Goal: Information Seeking & Learning: Compare options

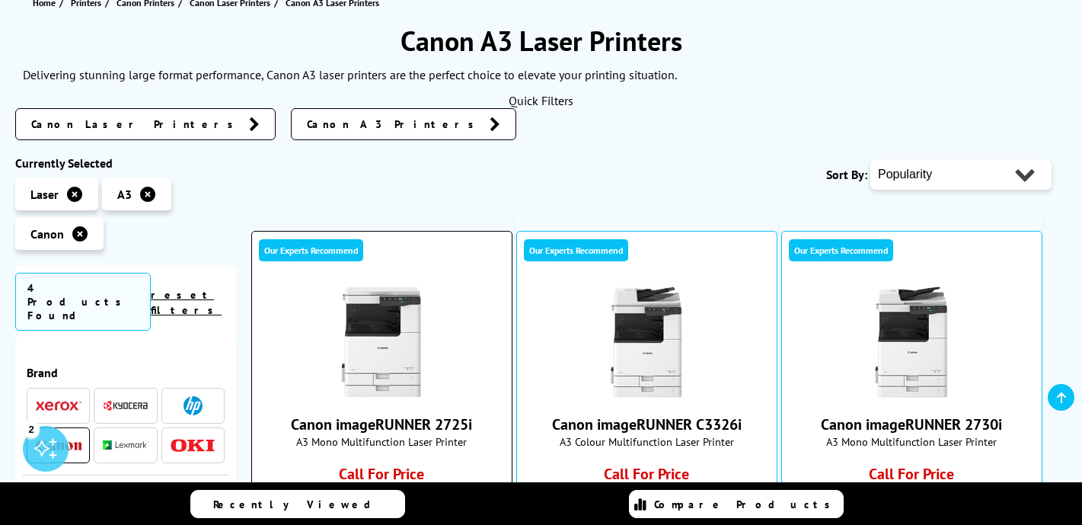
scroll to position [187, 0]
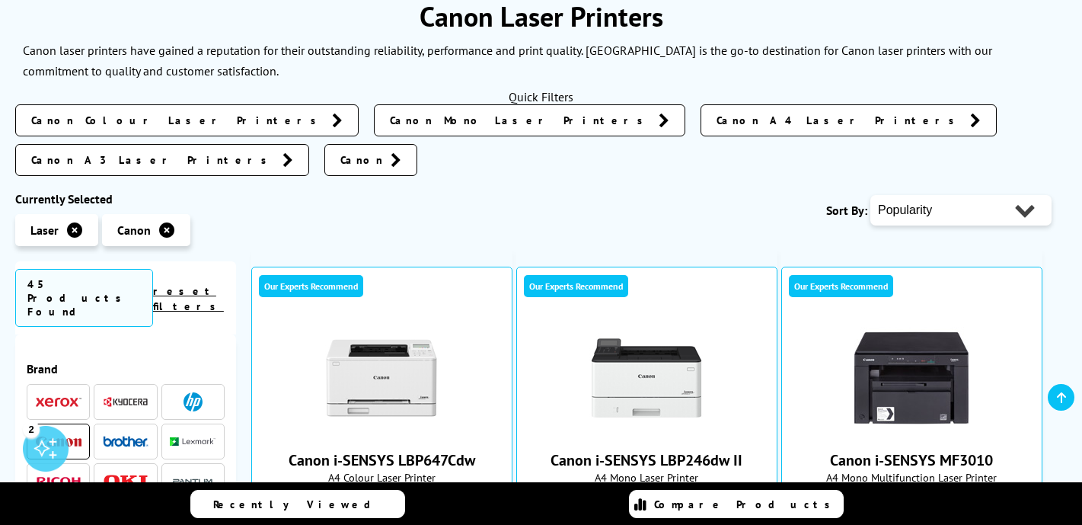
click at [924, 195] on select "Popularity Rating Price - Low to High Price - High to Low Running Costs - Low t…" at bounding box center [960, 210] width 181 height 30
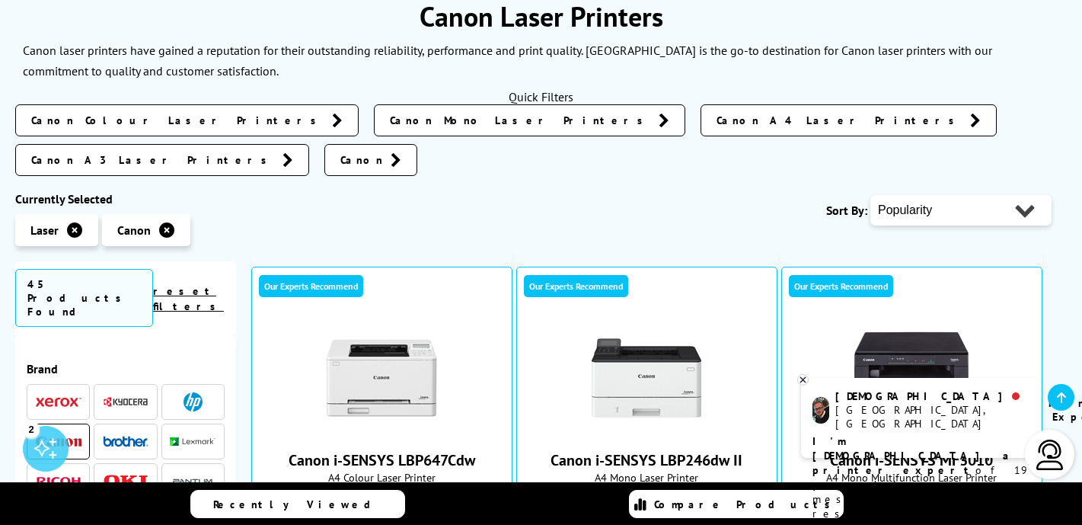
select select "Price Descending"
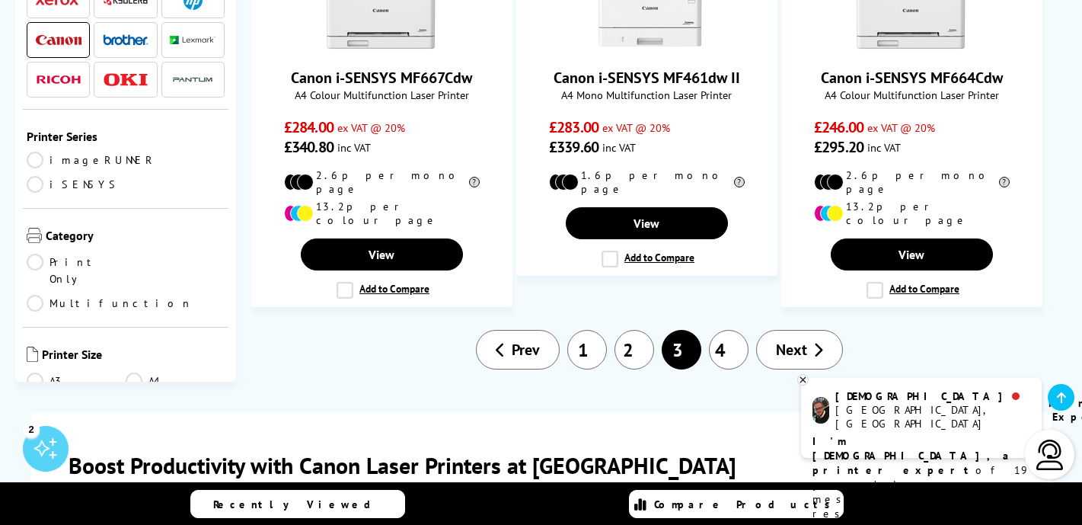
scroll to position [1940, 0]
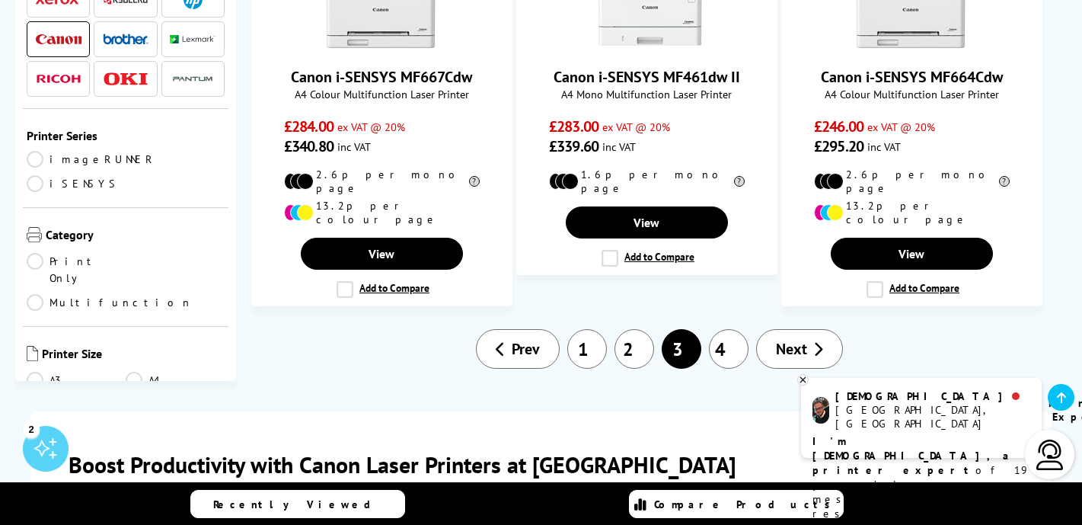
click at [724, 329] on link "4" at bounding box center [729, 349] width 40 height 40
